Goal: Task Accomplishment & Management: Manage account settings

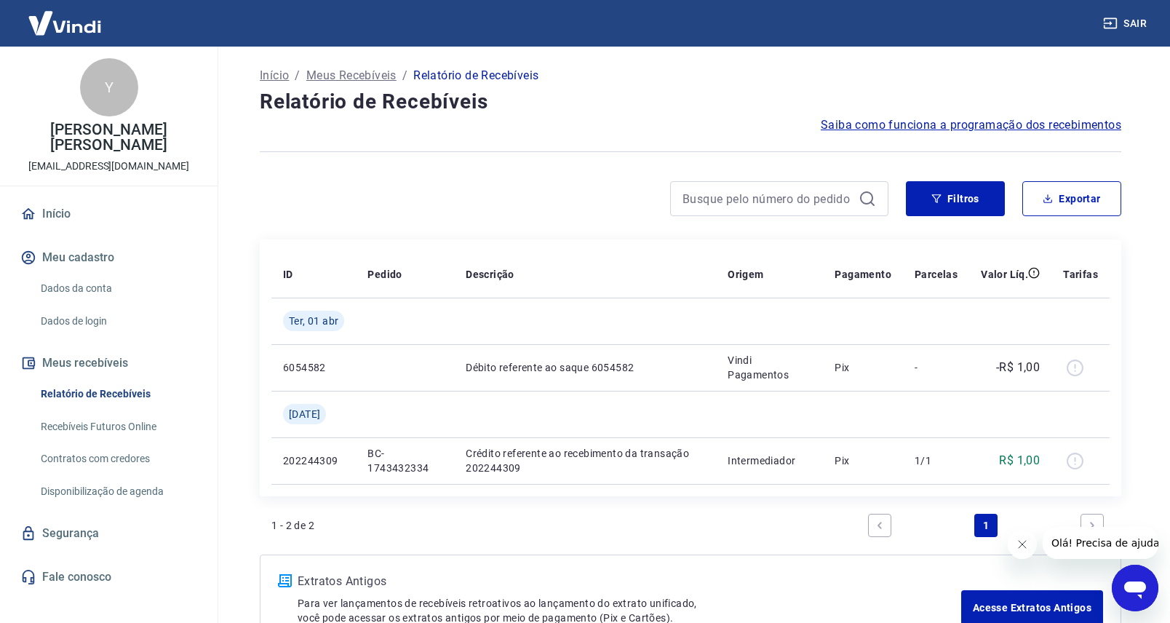
click at [79, 288] on link "Dados da conta" at bounding box center [117, 289] width 165 height 30
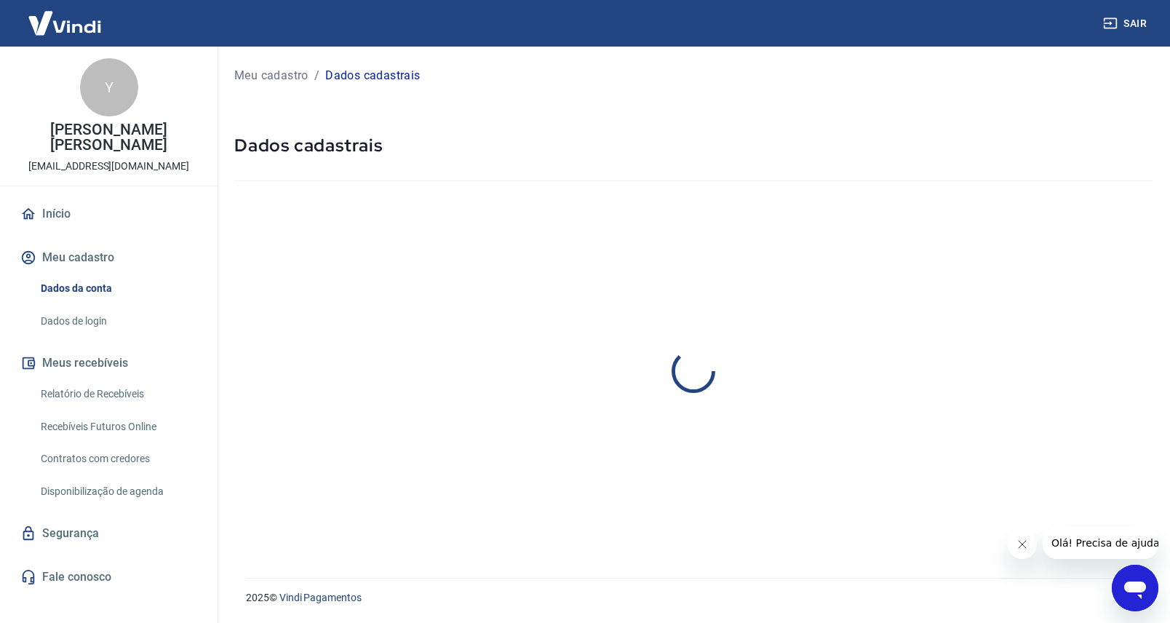
select select "SP"
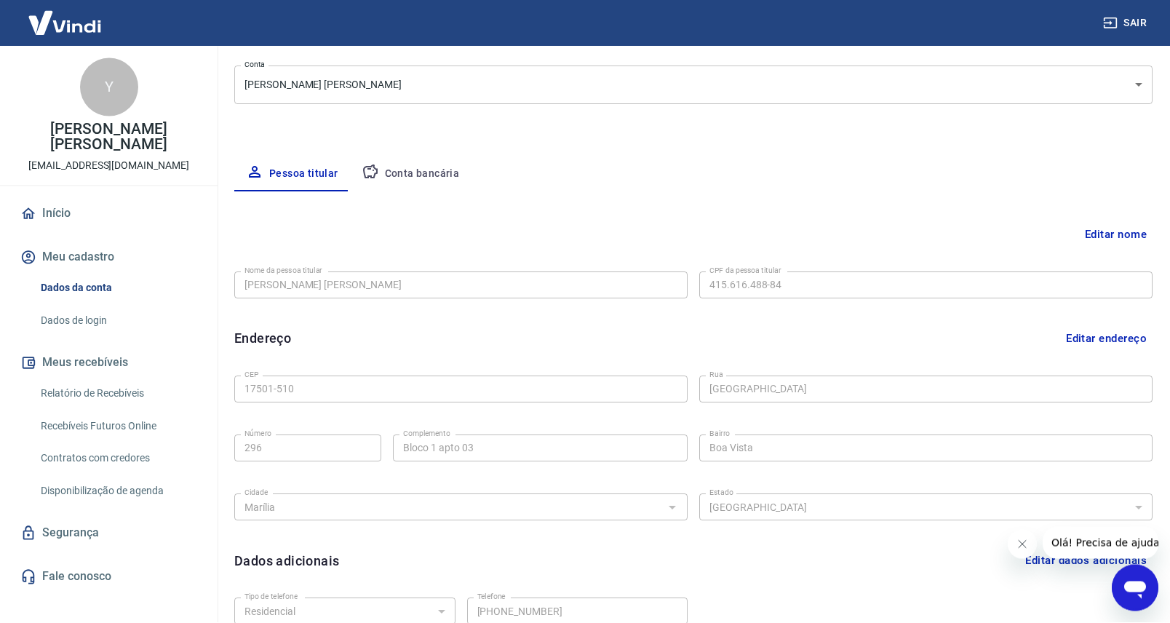
scroll to position [308, 0]
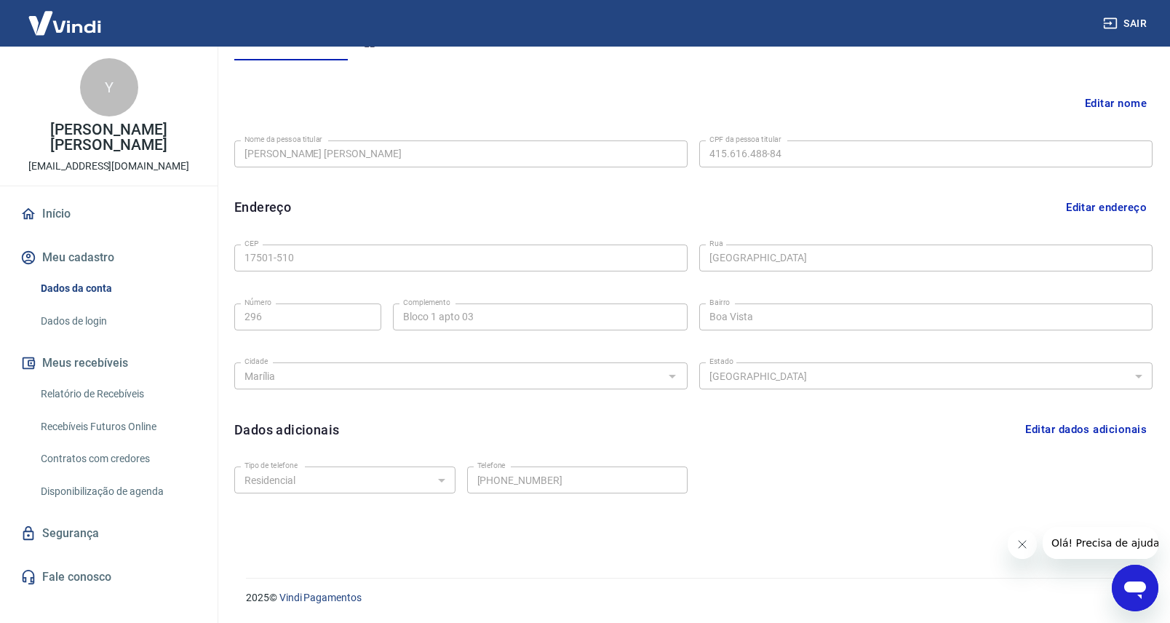
click at [88, 323] on link "Dados de login" at bounding box center [117, 321] width 165 height 30
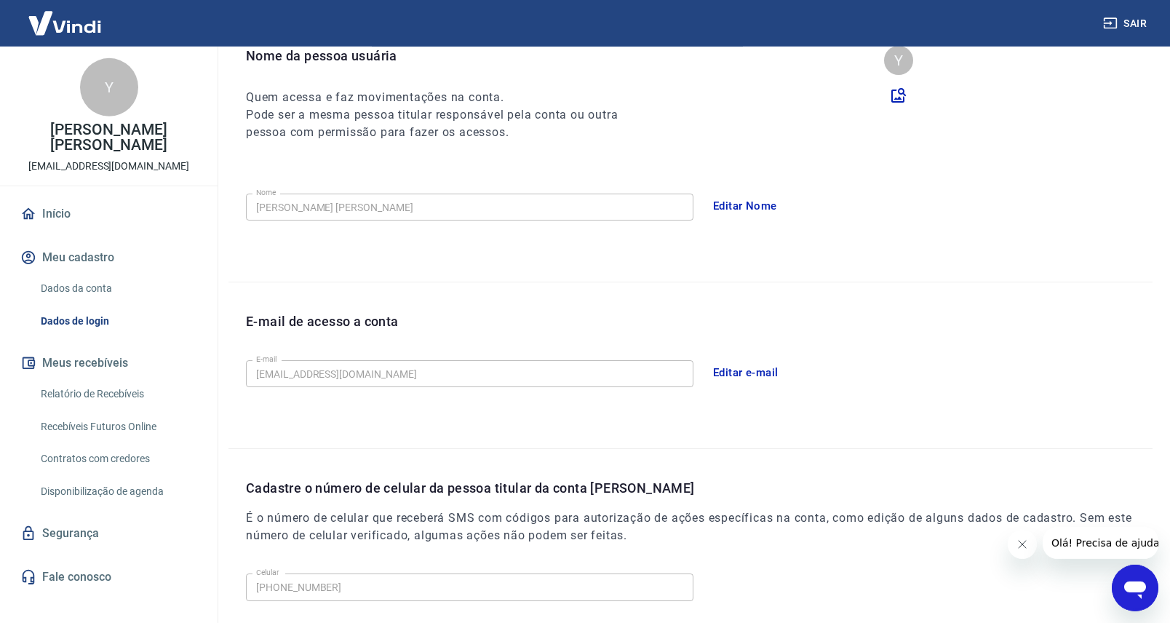
scroll to position [63, 0]
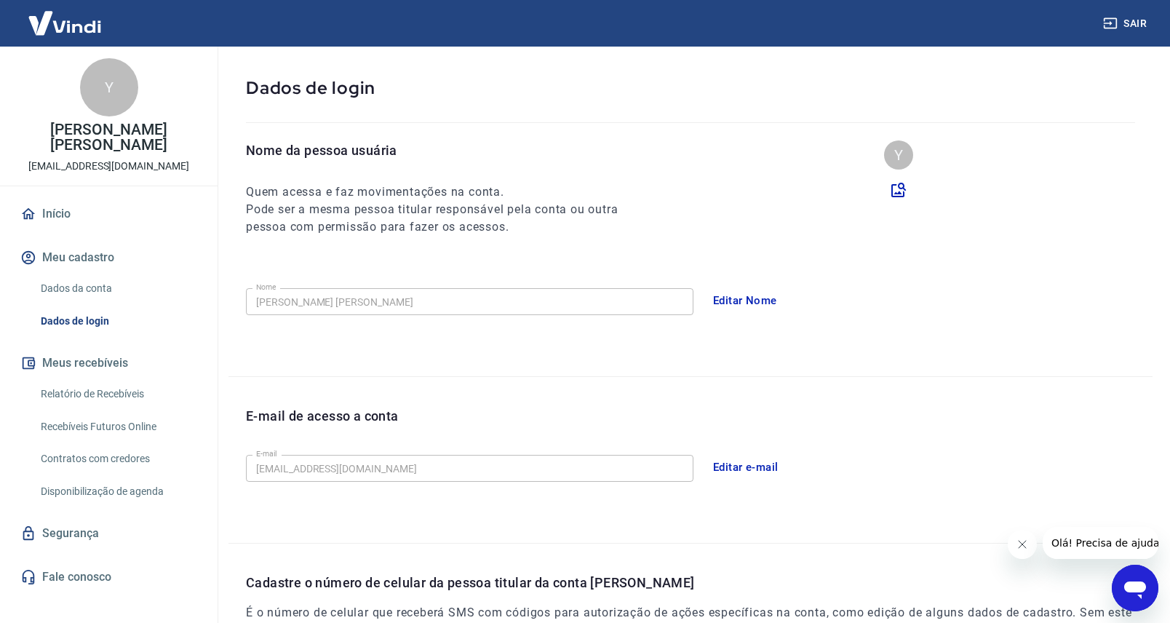
click at [64, 291] on link "Dados da conta" at bounding box center [117, 289] width 165 height 30
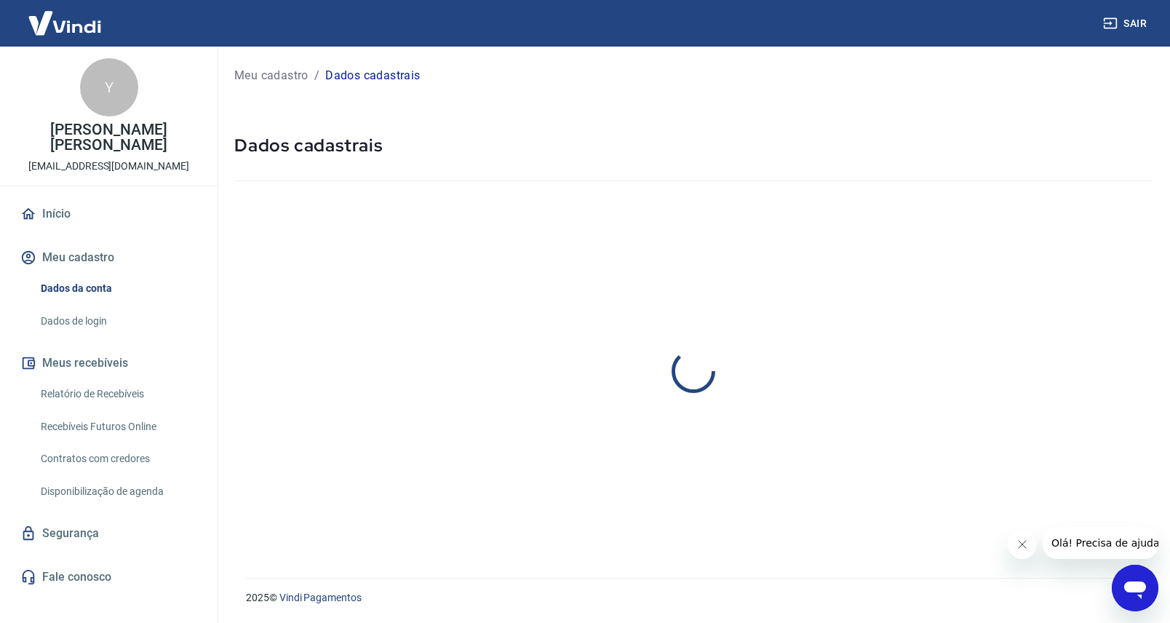
select select "SP"
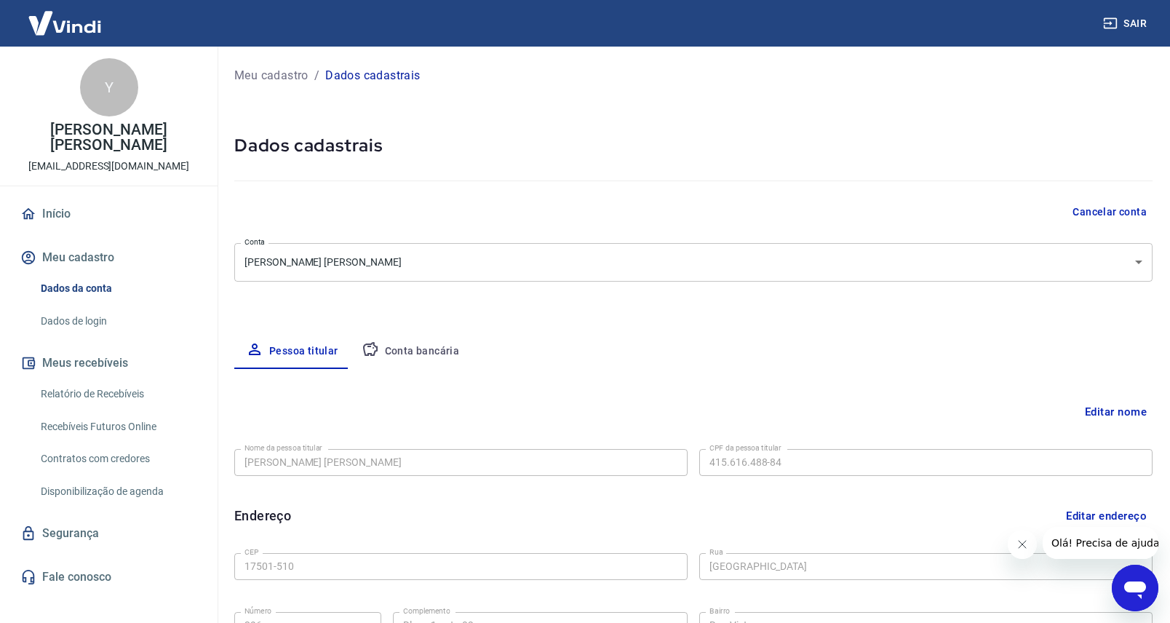
click at [96, 324] on link "Dados de login" at bounding box center [117, 321] width 165 height 30
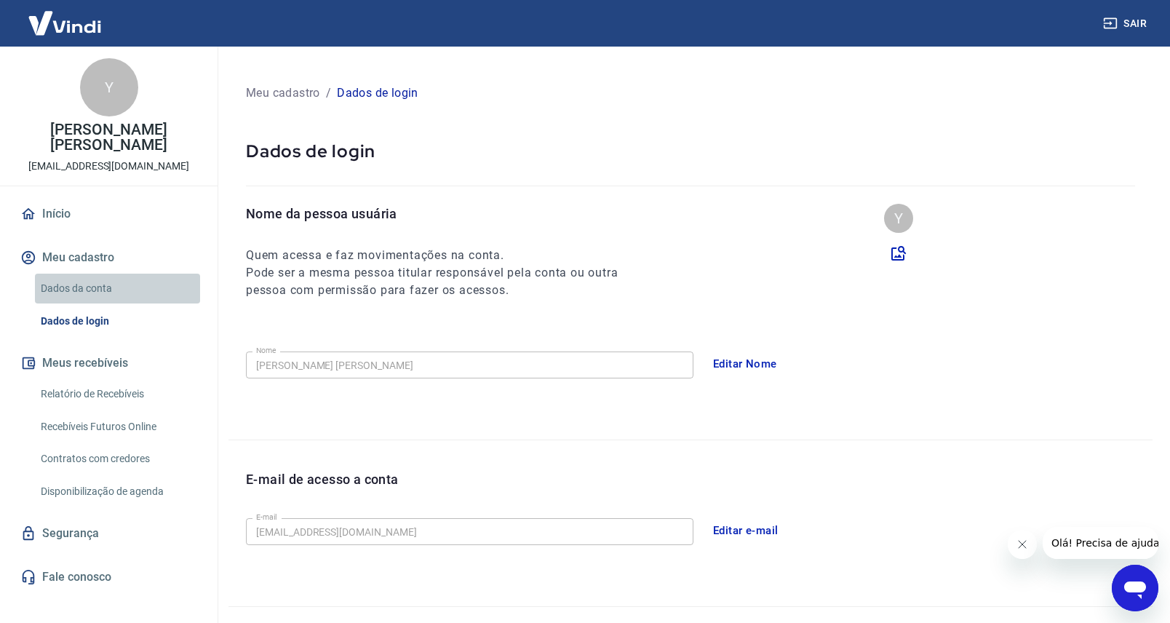
click at [79, 287] on link "Dados da conta" at bounding box center [117, 289] width 165 height 30
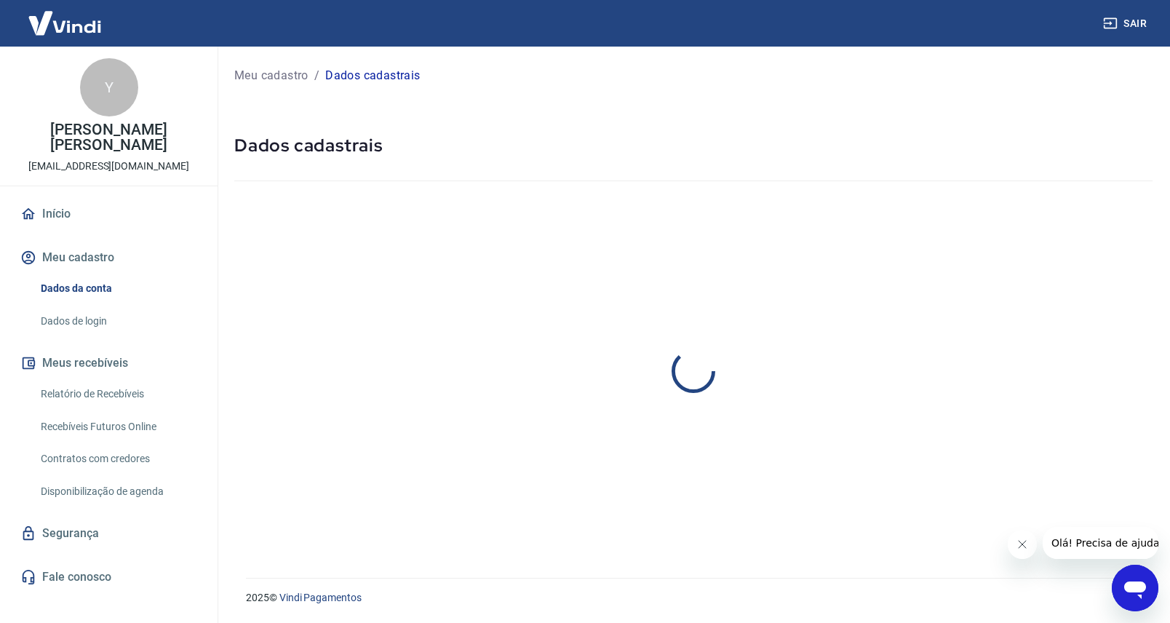
select select "SP"
